Goal: Task Accomplishment & Management: Manage account settings

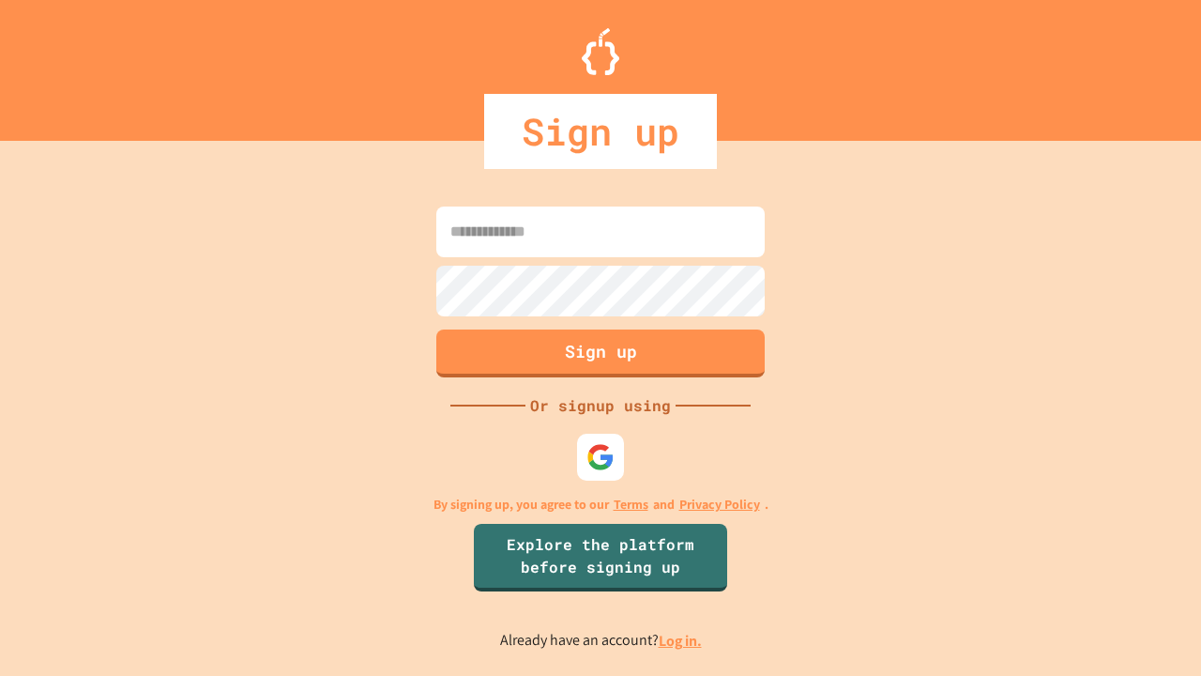
click at [681, 640] on link "Log in." at bounding box center [680, 641] width 43 height 20
